Goal: Information Seeking & Learning: Ask a question

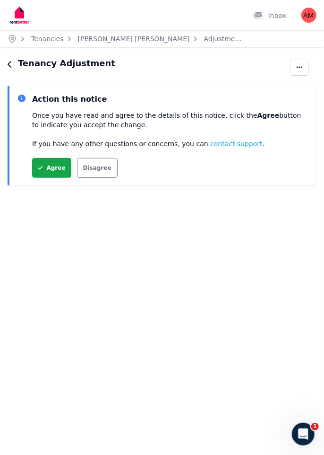
click at [52, 167] on button "Agree" at bounding box center [51, 168] width 39 height 20
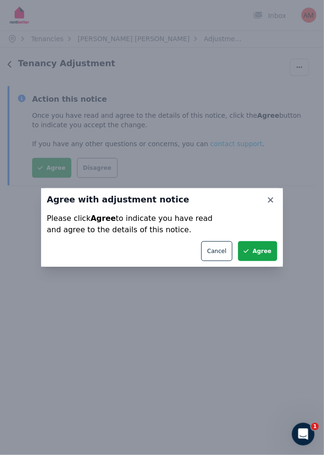
click at [267, 250] on button "Agree" at bounding box center [257, 251] width 39 height 20
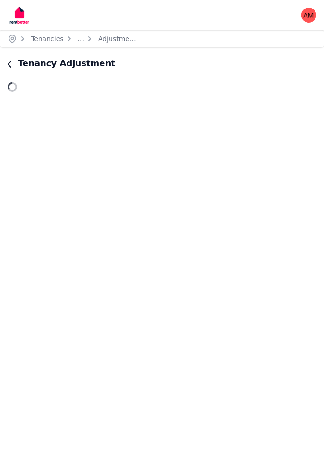
click at [9, 67] on icon "button" at bounding box center [10, 65] width 5 height 8
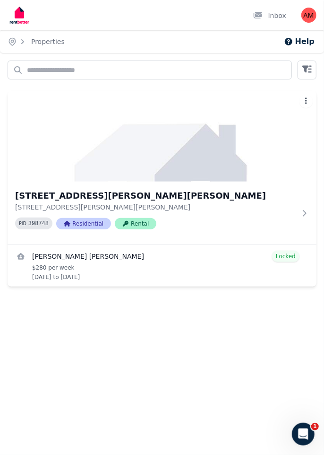
click at [83, 220] on span "Residential" at bounding box center [83, 223] width 55 height 11
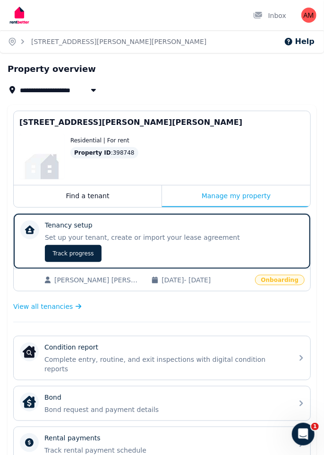
click at [243, 197] on div "Manage my property" at bounding box center [236, 196] width 149 height 22
click at [288, 280] on span "Onboarding" at bounding box center [280, 280] width 50 height 10
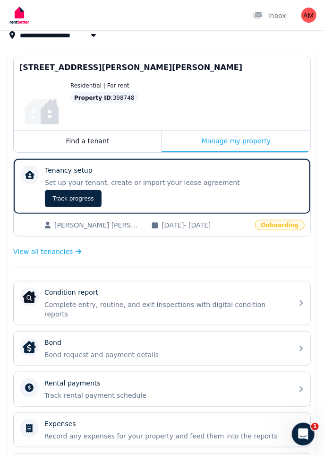
scroll to position [56, 0]
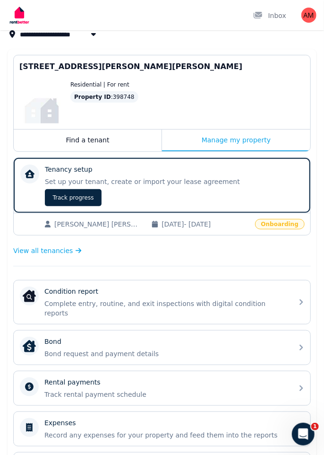
click at [305, 298] on icon at bounding box center [301, 302] width 11 height 31
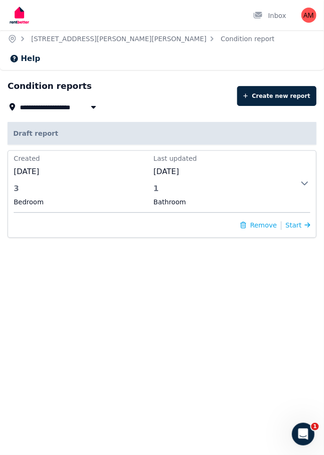
click at [308, 222] on icon at bounding box center [308, 224] width 6 height 5
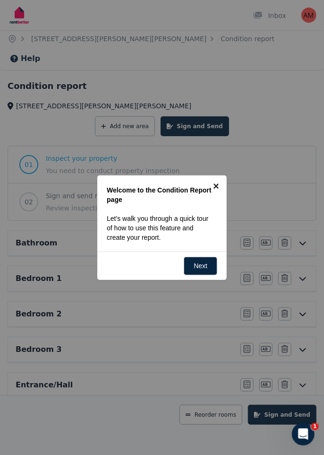
click at [218, 186] on link "×" at bounding box center [216, 185] width 21 height 21
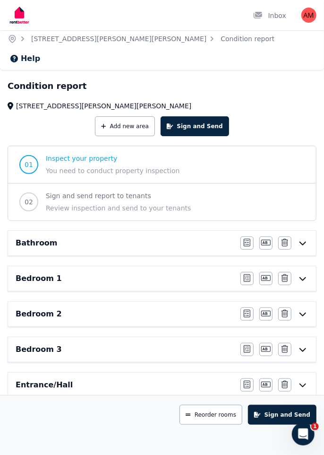
click at [116, 154] on span "Inspect your property" at bounding box center [113, 158] width 134 height 9
click at [78, 154] on span "Inspect your property" at bounding box center [113, 158] width 134 height 9
click at [30, 160] on span "01" at bounding box center [29, 164] width 9 height 9
click at [171, 203] on span "Review inspection and send to your tenants" at bounding box center [118, 207] width 145 height 9
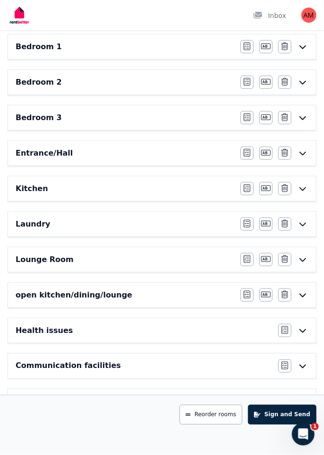
scroll to position [247, 0]
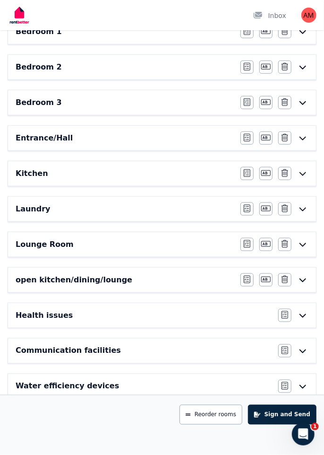
click at [284, 425] on button "Sign and Send" at bounding box center [282, 415] width 69 height 20
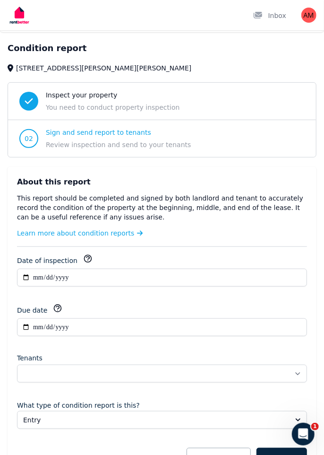
scroll to position [66, 0]
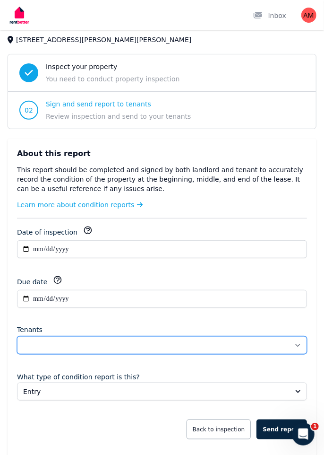
click at [299, 336] on select "**********" at bounding box center [162, 345] width 290 height 18
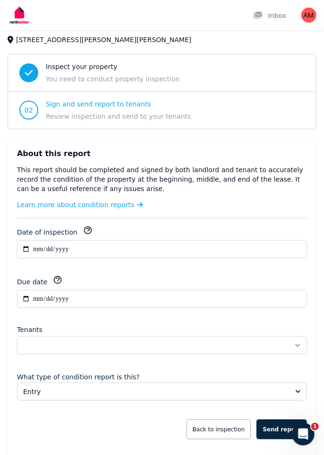
click at [312, 349] on div "**********" at bounding box center [162, 299] width 309 height 320
click at [231, 420] on button "Back to inspection" at bounding box center [219, 430] width 65 height 20
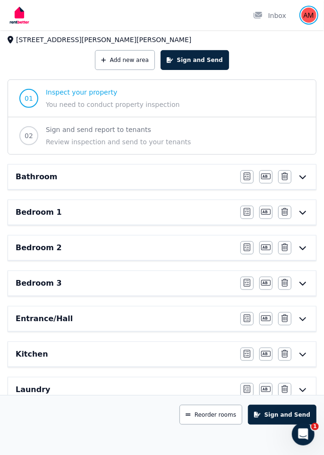
click at [310, 19] on img "button" at bounding box center [309, 15] width 15 height 15
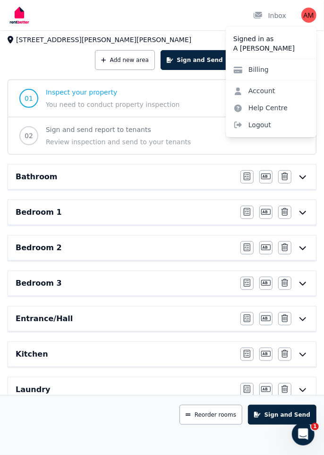
click at [275, 108] on link "Help Centre" at bounding box center [261, 107] width 70 height 17
click at [260, 108] on link "Help Centre" at bounding box center [261, 107] width 70 height 17
click at [269, 105] on link "Help Centre" at bounding box center [261, 107] width 70 height 17
click at [282, 111] on link "Help Centre" at bounding box center [261, 107] width 70 height 17
click at [280, 109] on link "Help Centre" at bounding box center [261, 107] width 70 height 17
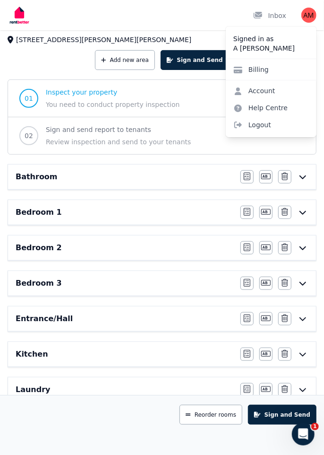
click at [272, 109] on link "Help Centre" at bounding box center [261, 107] width 70 height 17
click at [270, 109] on link "Help Centre" at bounding box center [261, 107] width 70 height 17
click at [267, 109] on link "Help Centre" at bounding box center [261, 107] width 70 height 17
click at [25, 16] on img at bounding box center [20, 15] width 24 height 24
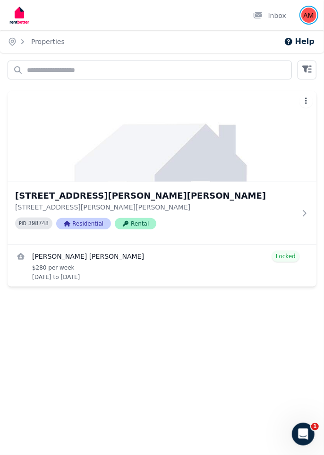
click at [309, 20] on img "button" at bounding box center [309, 15] width 15 height 15
click at [311, 42] on button "Help" at bounding box center [299, 41] width 31 height 11
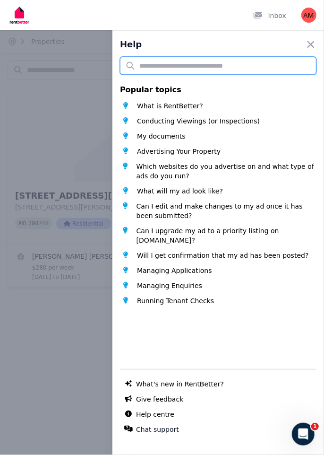
click at [152, 62] on input "text" at bounding box center [218, 66] width 197 height 18
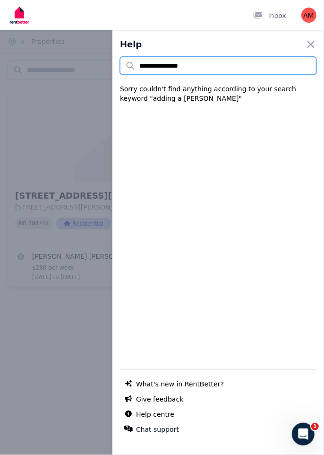
type input "**********"
click at [236, 68] on input "**********" at bounding box center [218, 66] width 197 height 18
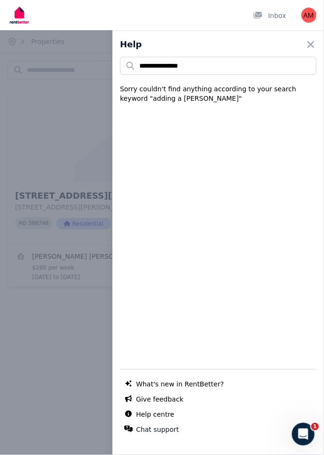
click at [298, 225] on div "**********" at bounding box center [218, 250] width 197 height 387
click at [154, 413] on link "Help centre" at bounding box center [155, 414] width 38 height 9
